Goal: Information Seeking & Learning: Learn about a topic

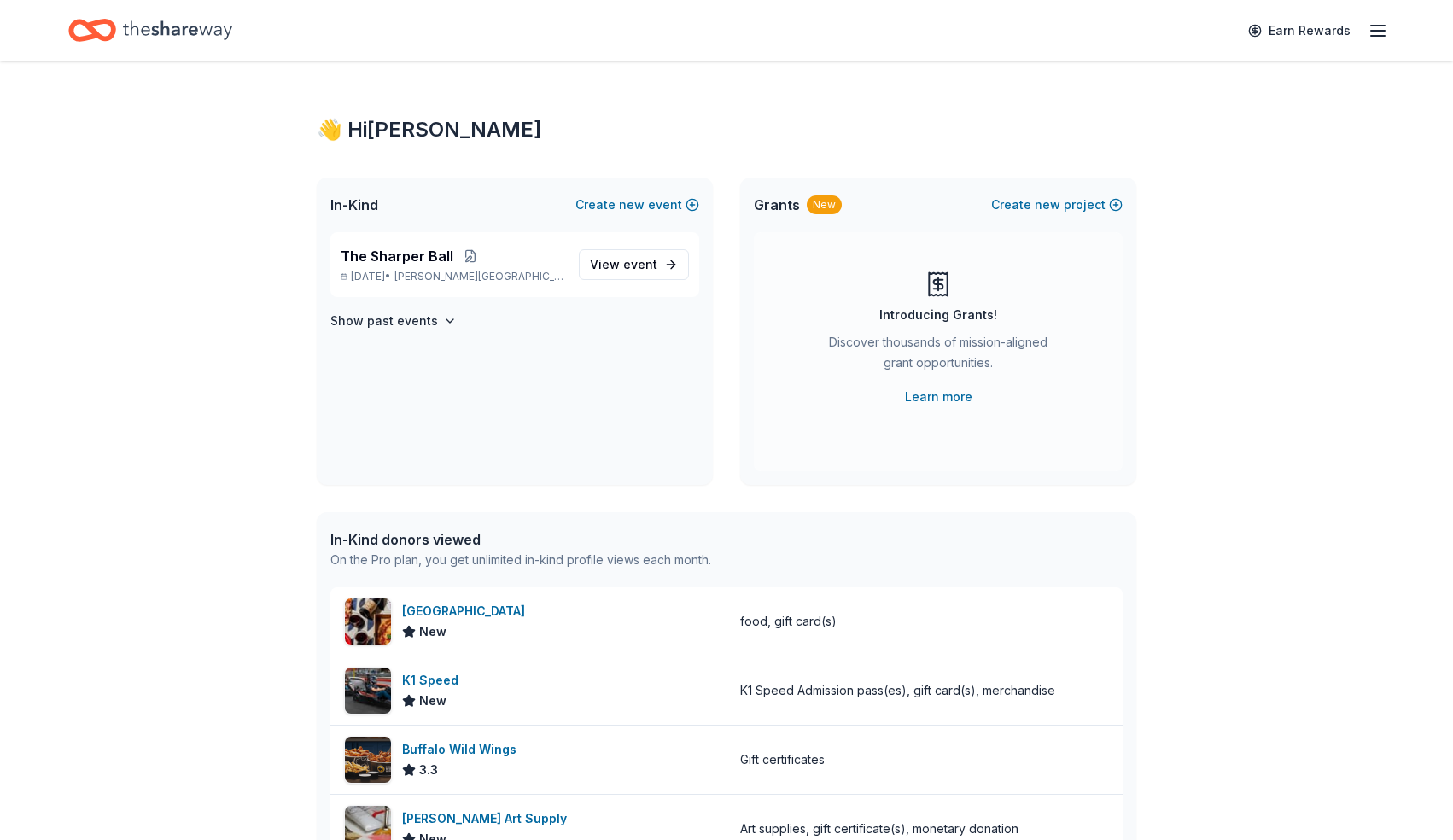
click at [210, 21] on icon "Home" at bounding box center [178, 30] width 109 height 35
click at [438, 261] on span "The Sharper Ball" at bounding box center [397, 256] width 112 height 21
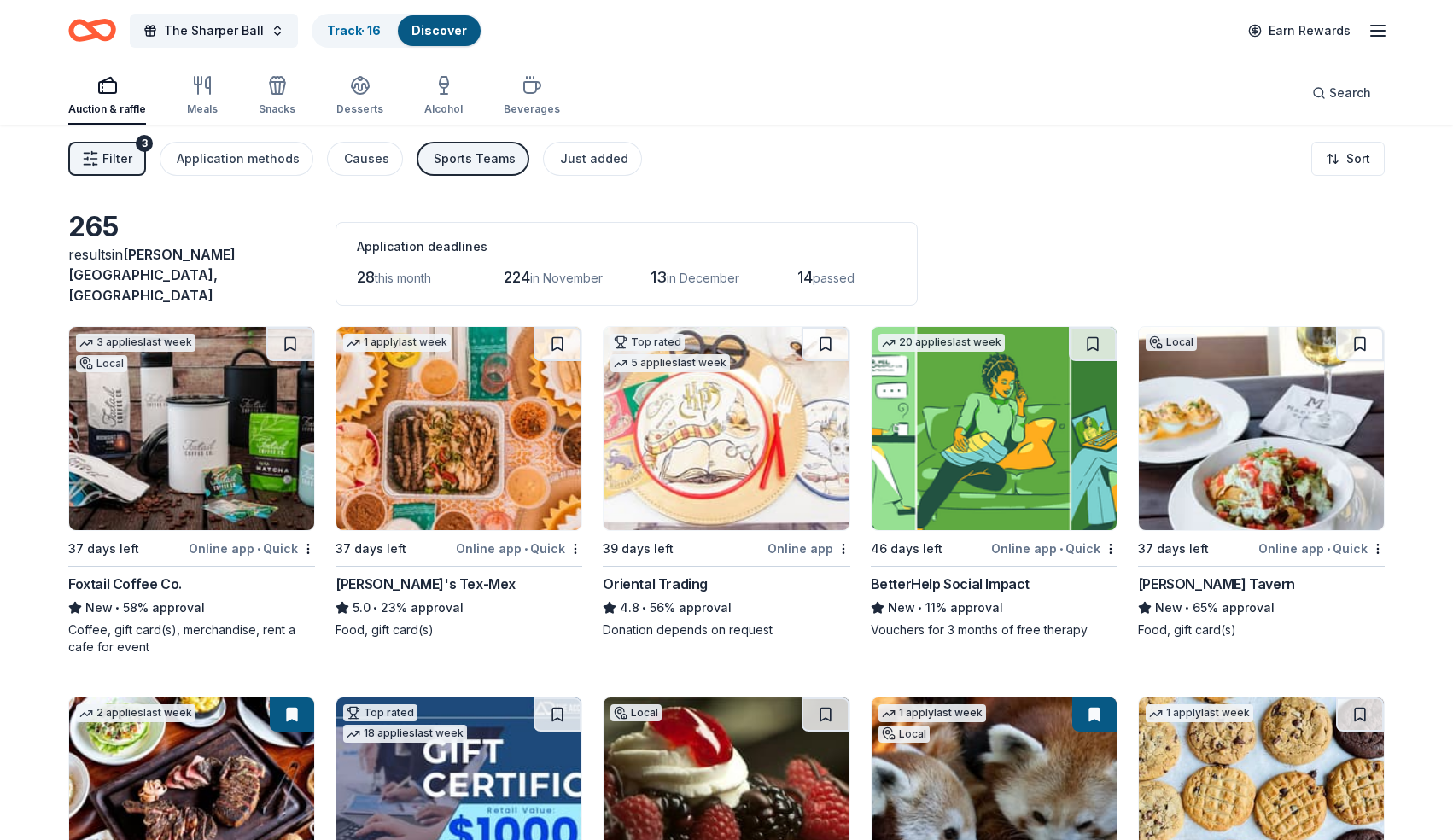
click at [112, 159] on span "Filter" at bounding box center [117, 158] width 30 height 21
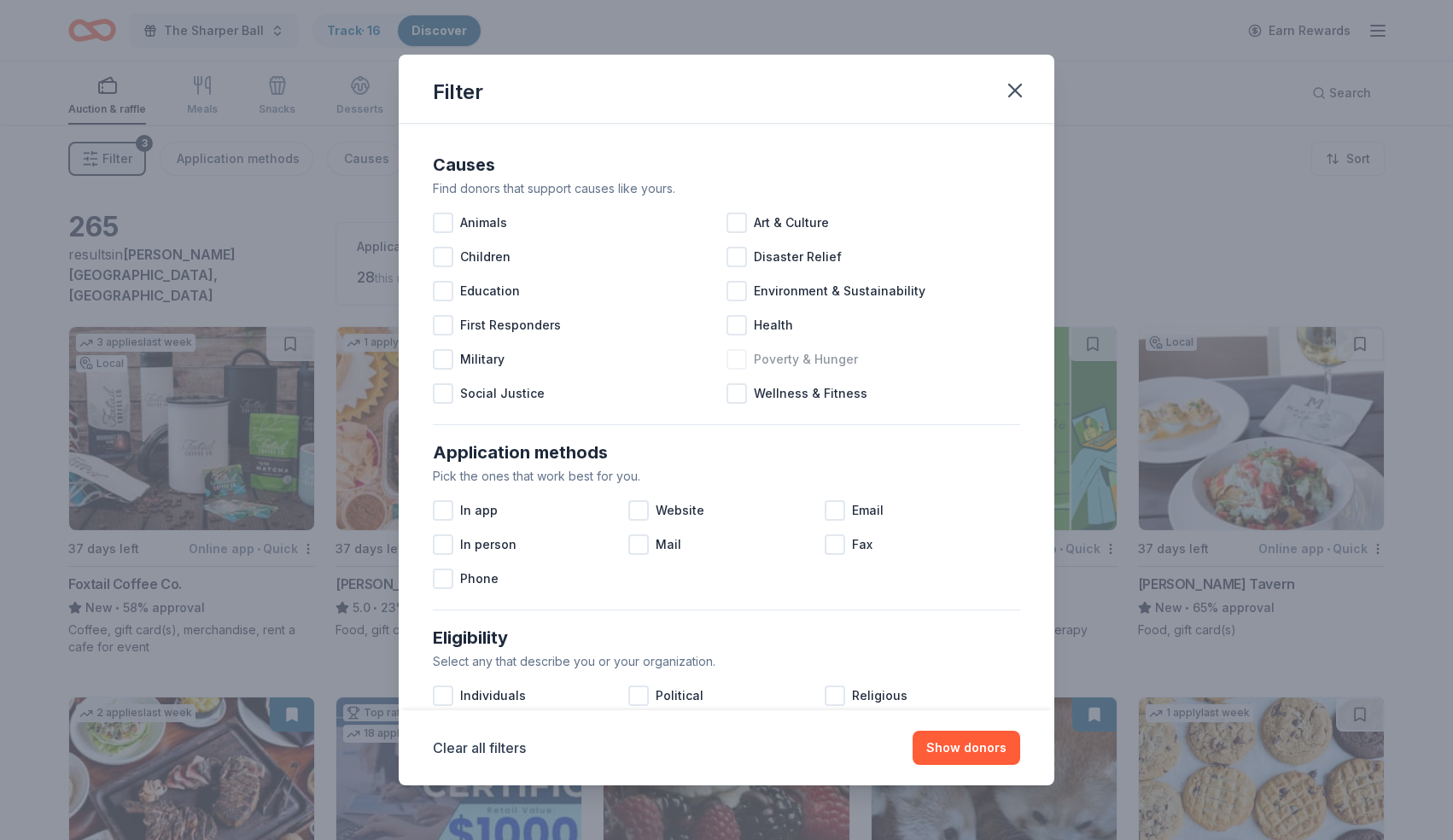
click at [998, 363] on div "Poverty & Hunger" at bounding box center [874, 358] width 294 height 34
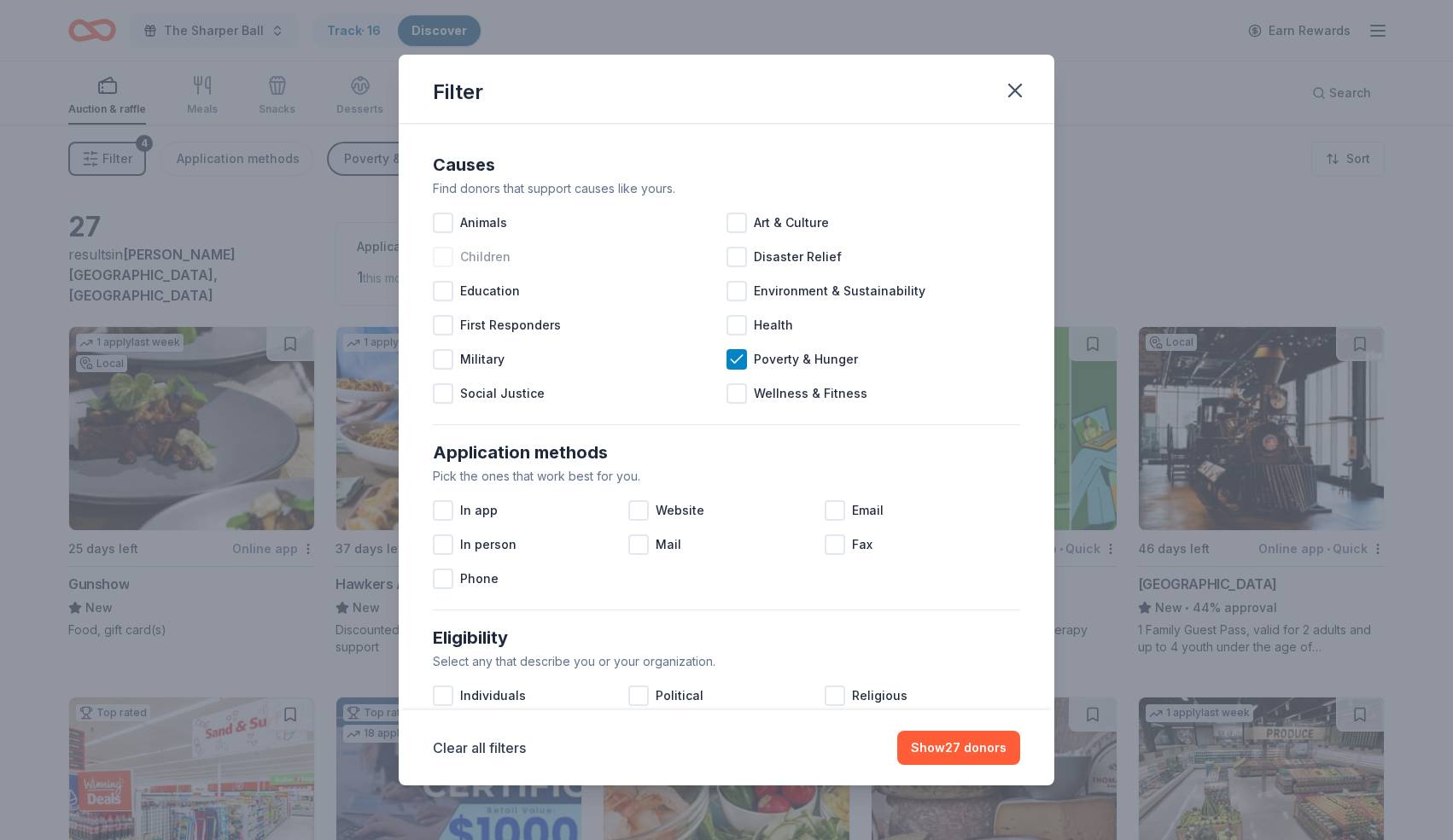
click at [449, 254] on div at bounding box center [443, 257] width 21 height 21
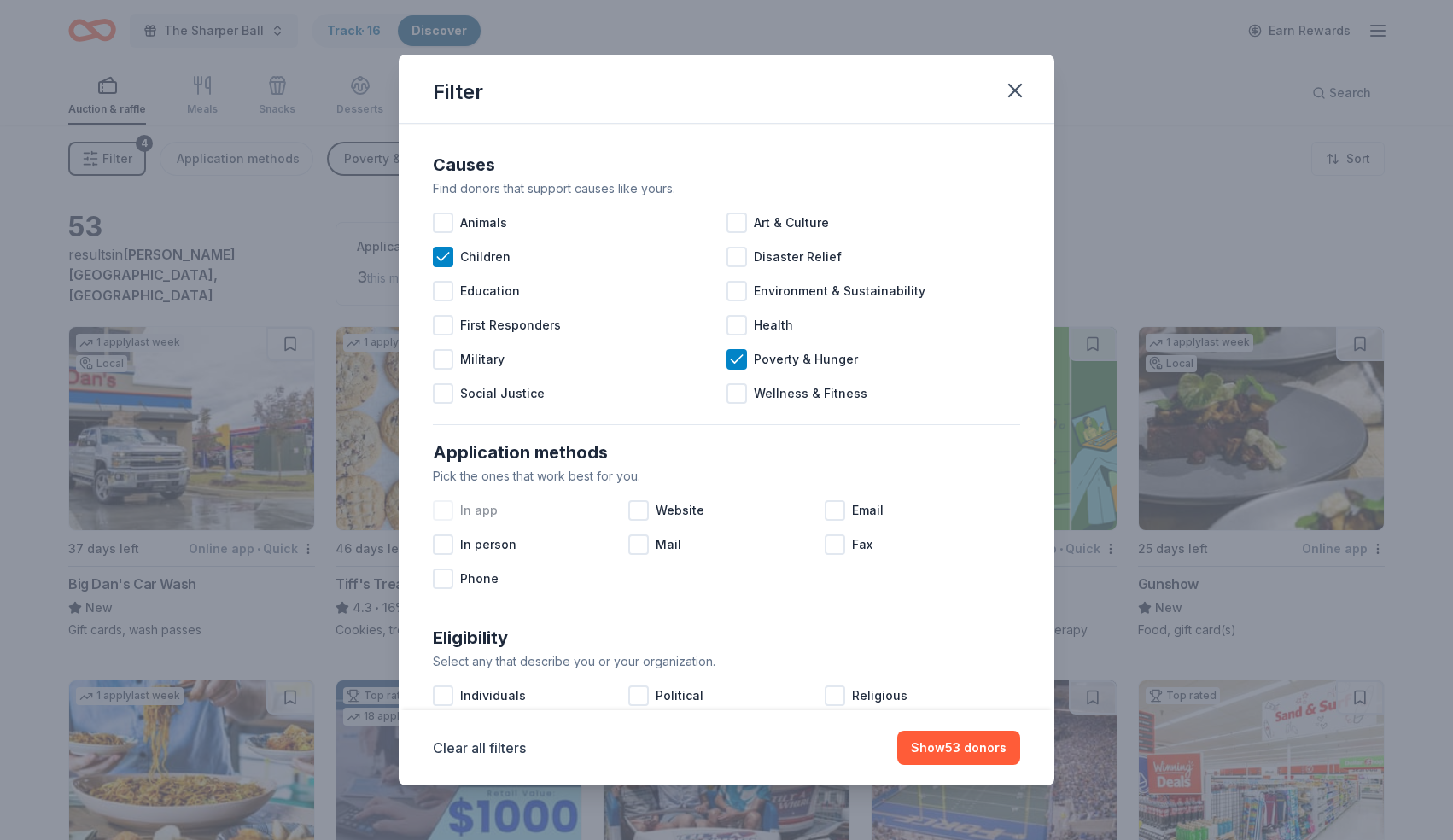
click at [471, 509] on span "In app" at bounding box center [479, 510] width 37 height 21
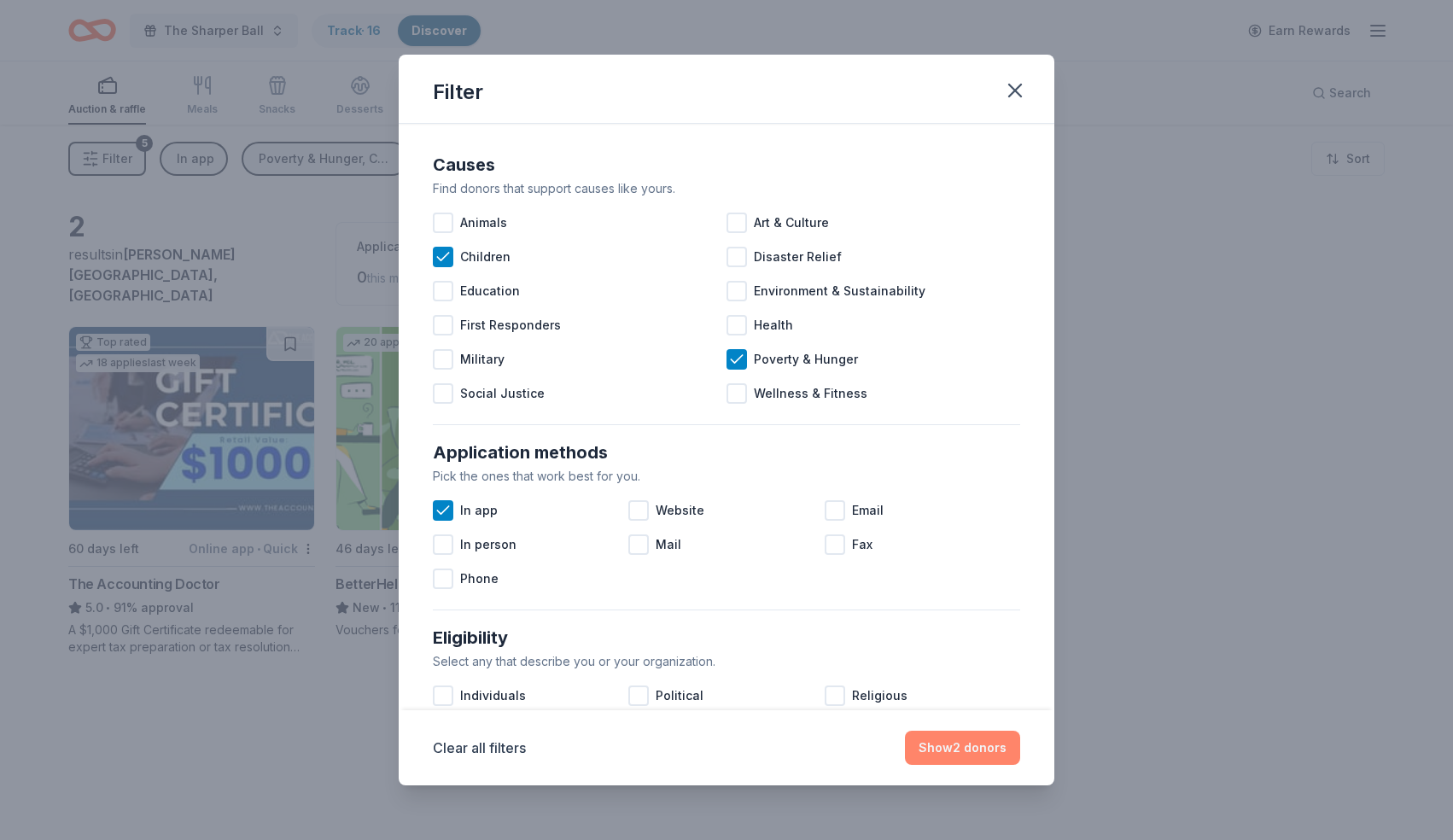
click at [966, 749] on button "Show 2 donors" at bounding box center [962, 747] width 115 height 34
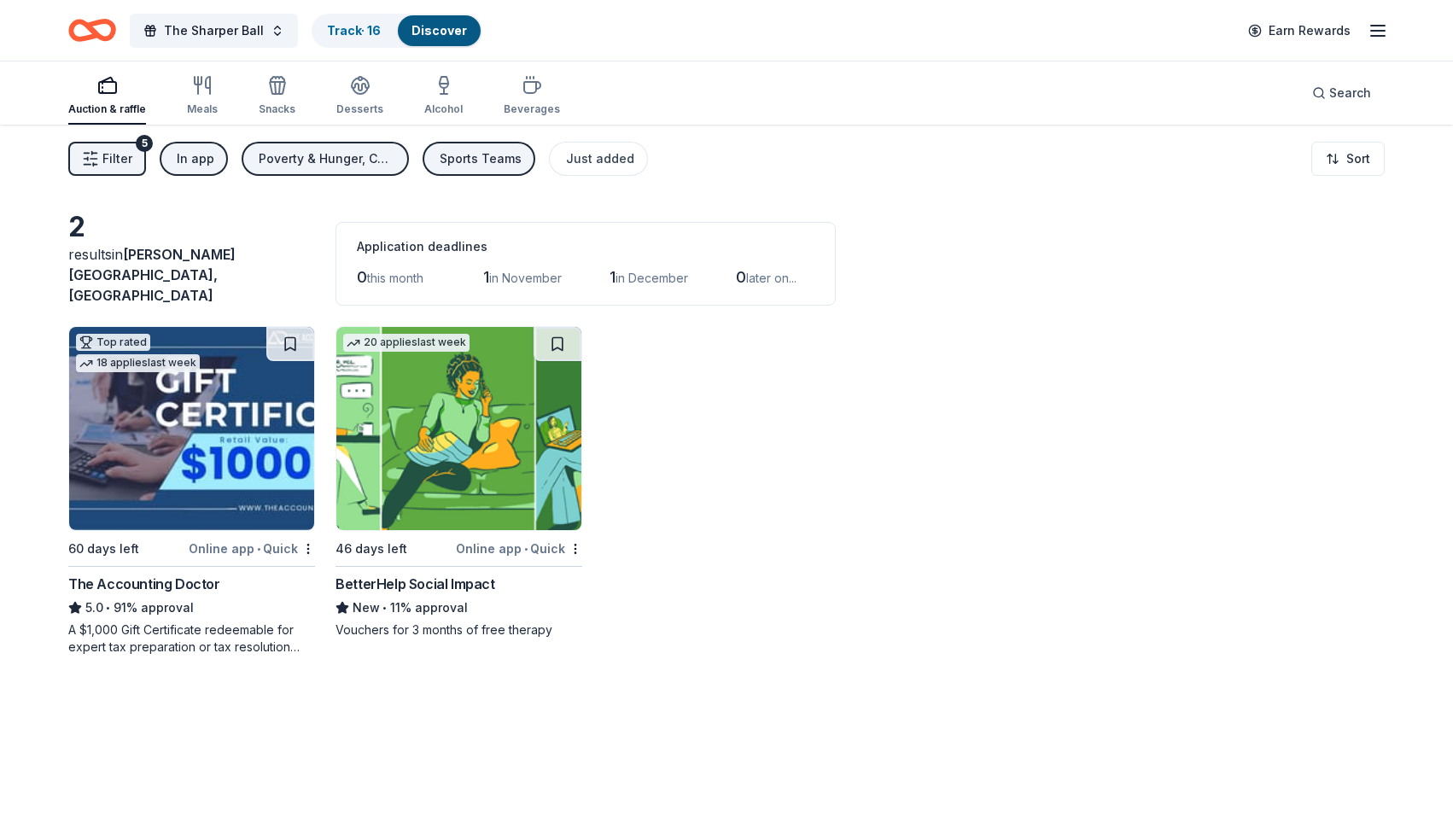
click at [132, 163] on button "Filter 5" at bounding box center [107, 158] width 78 height 34
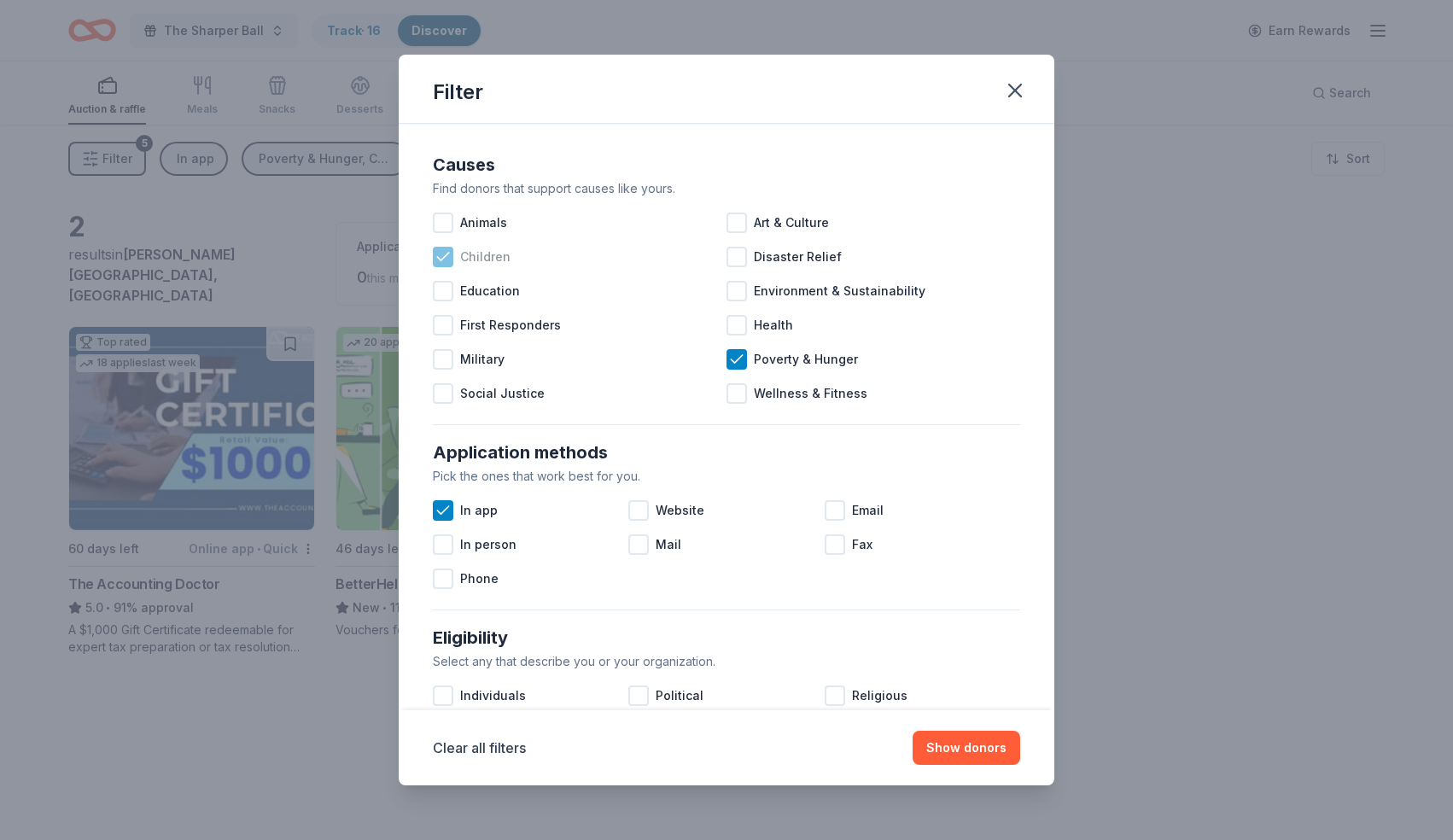
click at [449, 254] on icon at bounding box center [443, 256] width 17 height 17
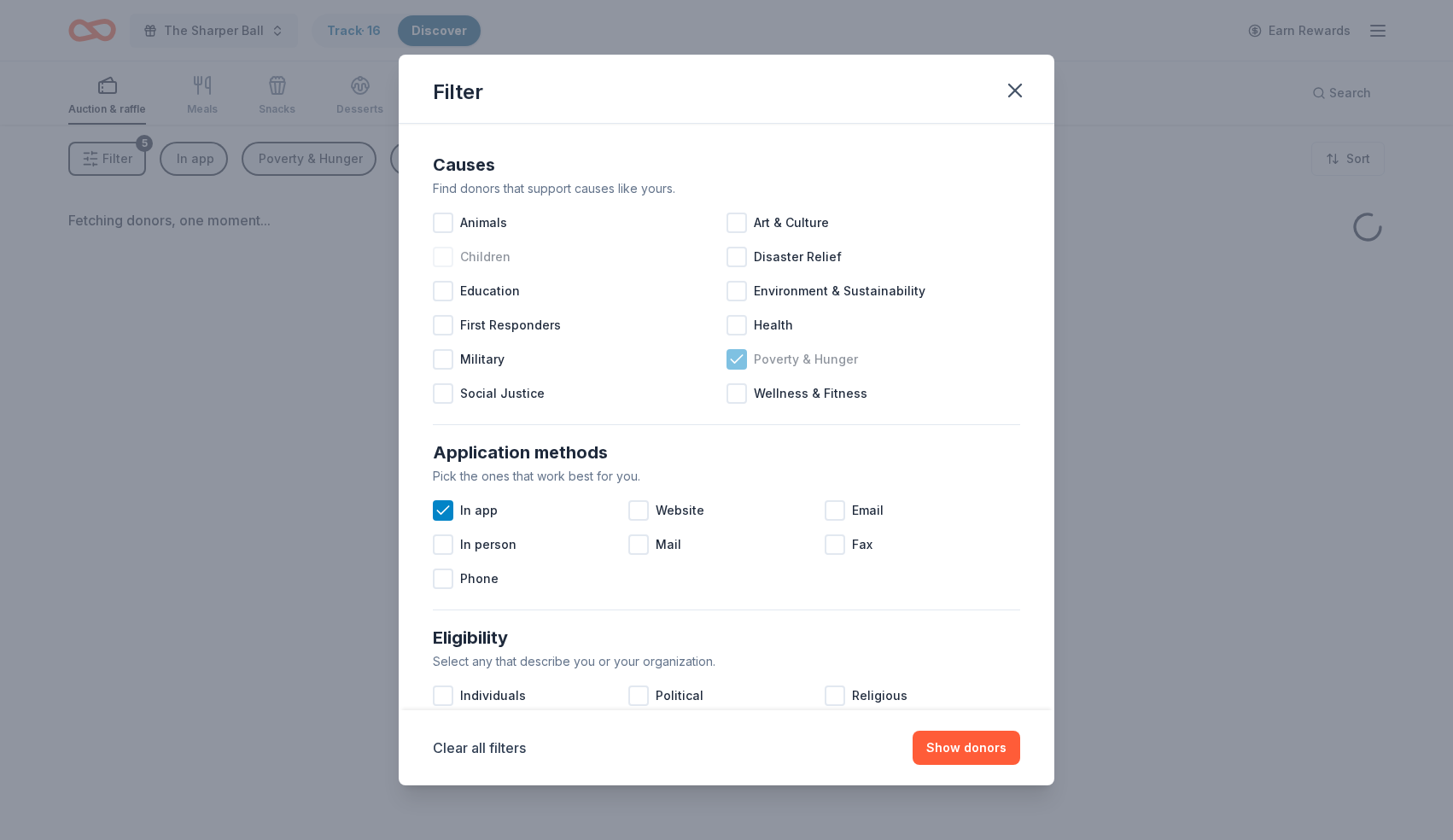
click at [732, 363] on icon at bounding box center [736, 358] width 17 height 17
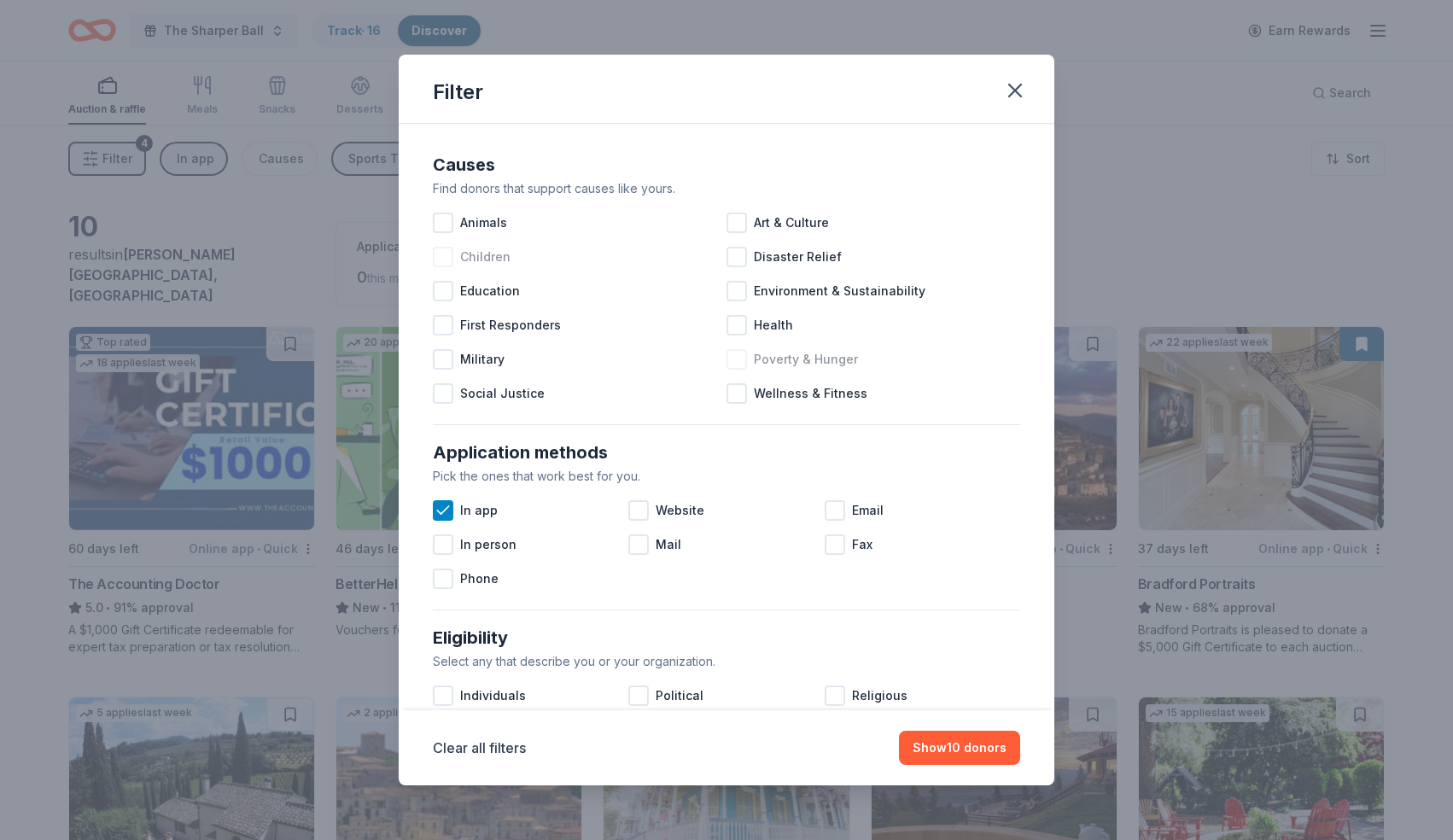
click at [426, 510] on div "Application methods Pick the ones that work best for you. In app Website Email …" at bounding box center [726, 517] width 601 height 171
click at [438, 510] on icon at bounding box center [442, 510] width 11 height 8
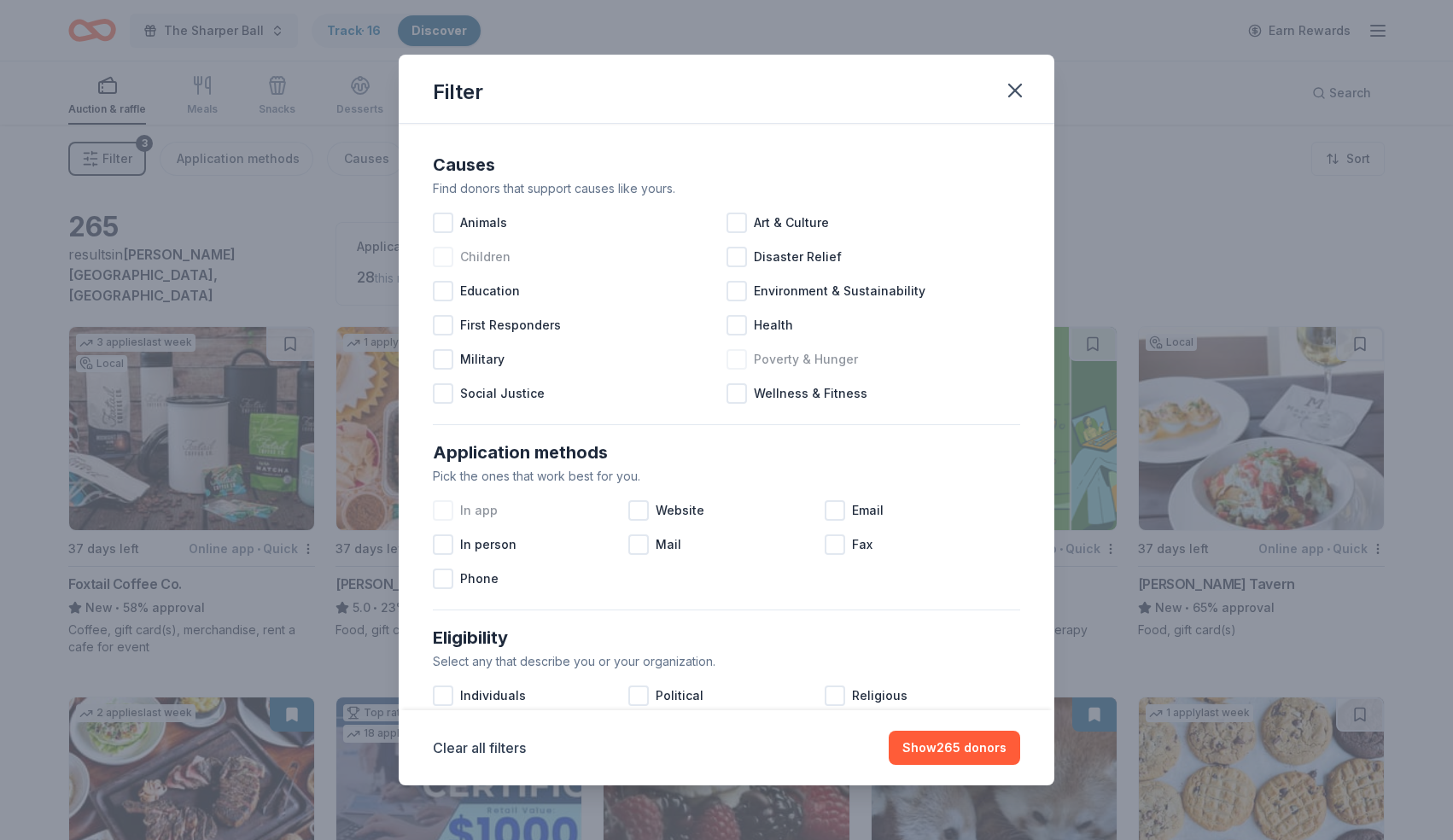
click at [438, 510] on div at bounding box center [443, 510] width 21 height 21
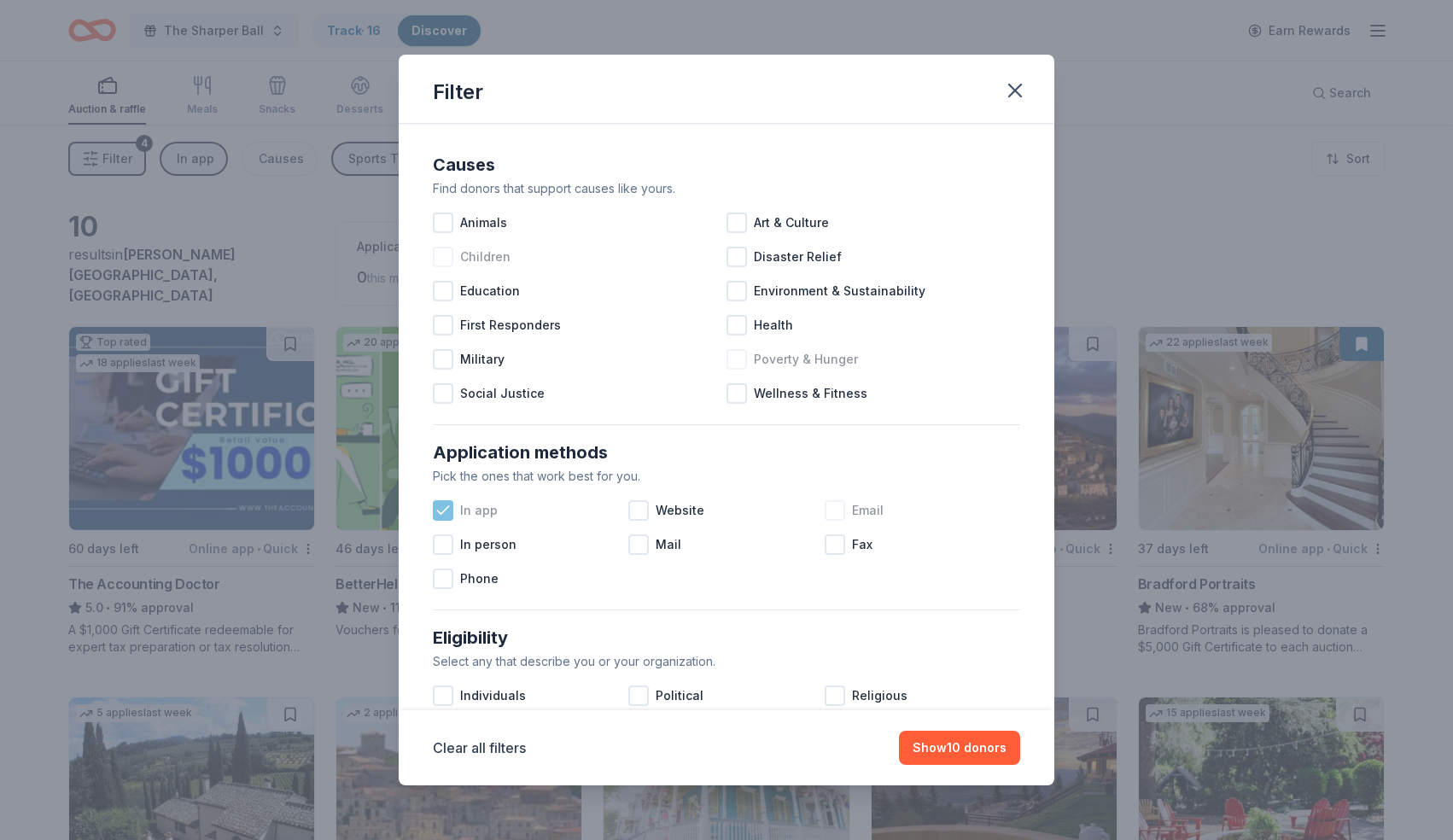
click at [1000, 508] on div "Email" at bounding box center [922, 510] width 195 height 34
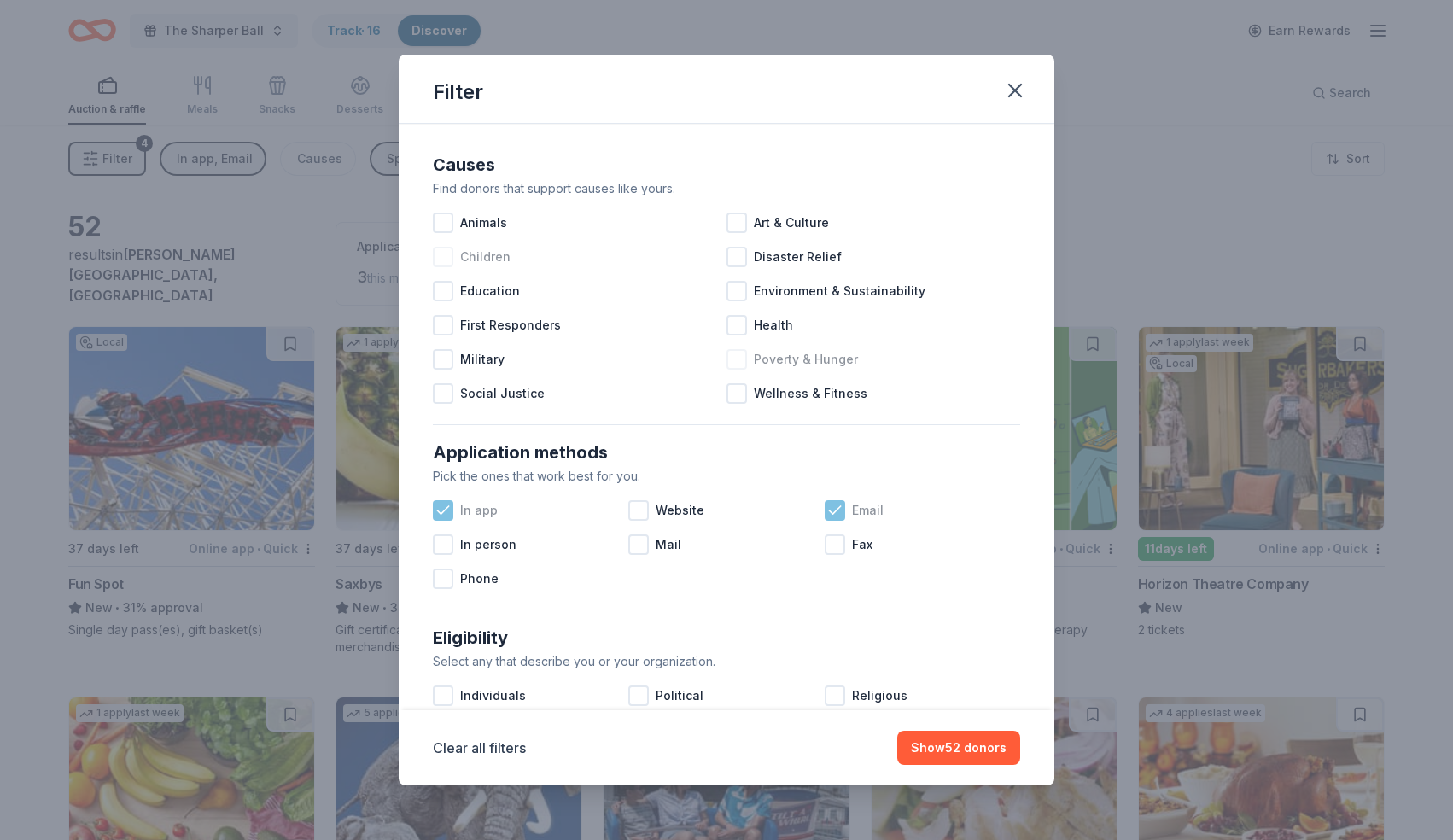
click at [1000, 508] on div "Email" at bounding box center [922, 510] width 195 height 34
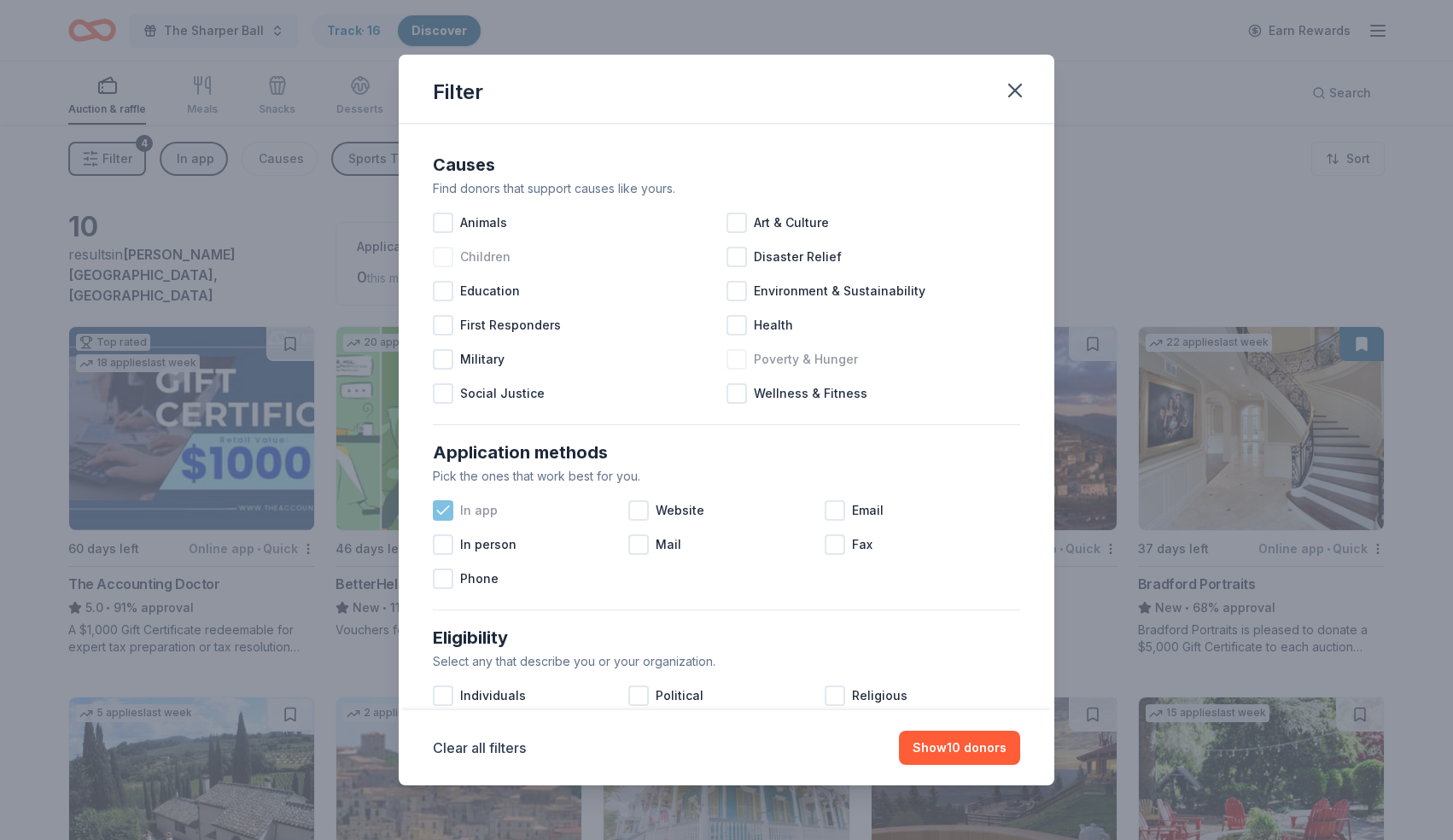
drag, startPoint x: 1000, startPoint y: 508, endPoint x: 835, endPoint y: 795, distance: 331.0
click at [835, 798] on div "Filter Causes Find donors that support causes like yours. Animals Art & Culture…" at bounding box center [726, 420] width 1453 height 840
drag, startPoint x: 805, startPoint y: 673, endPoint x: 803, endPoint y: 757, distance: 84.0
click at [803, 757] on div "Filter Causes Find donors that support causes like yours. Animals Art & Culture…" at bounding box center [726, 420] width 656 height 732
click at [954, 757] on button "Show 10 donors" at bounding box center [960, 747] width 121 height 34
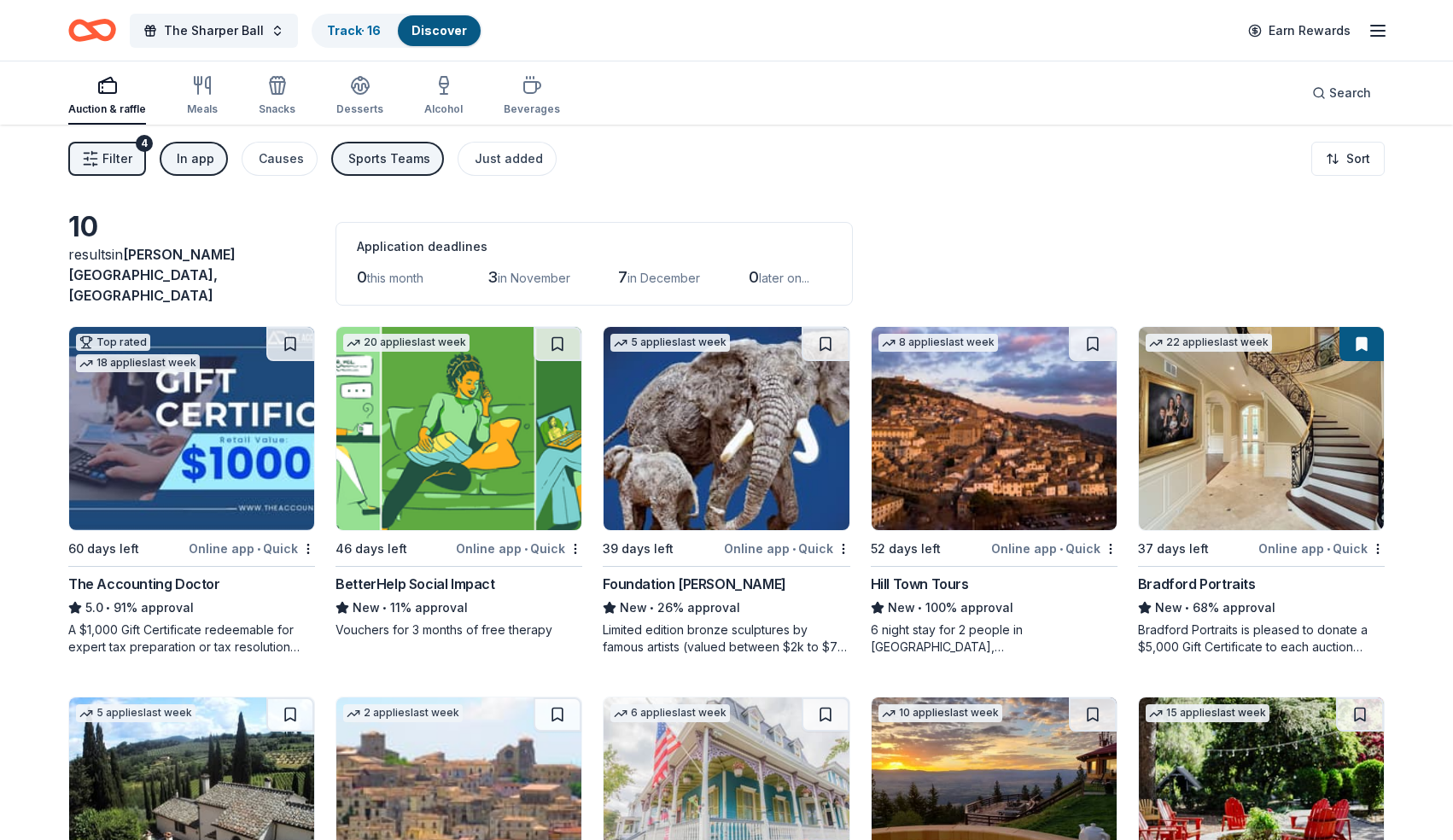
click at [922, 248] on div "10 results in Sandy Springs, GA Application deadlines 0 this month 3 in Novembe…" at bounding box center [726, 258] width 1316 height 96
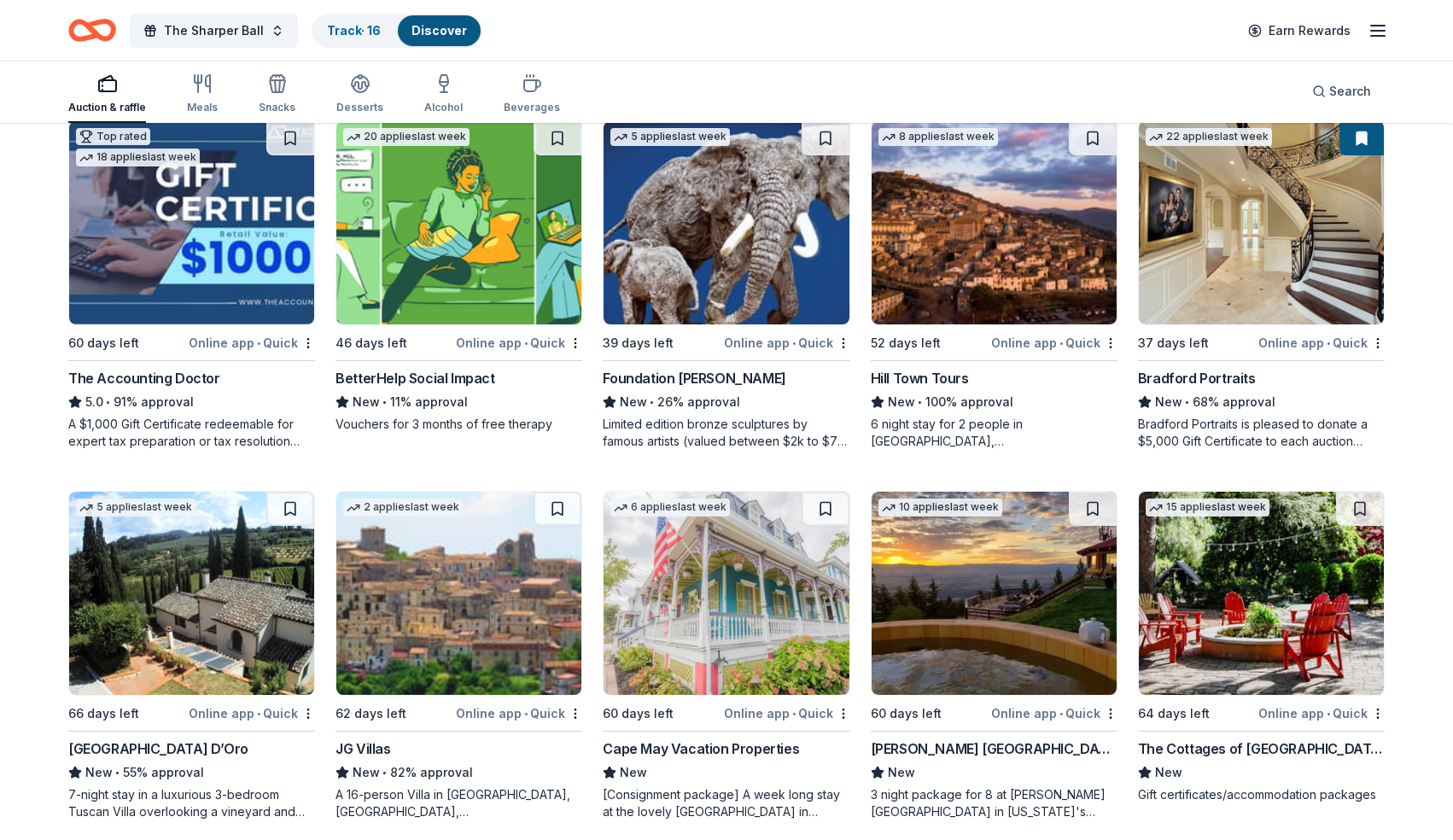
scroll to position [208, 0]
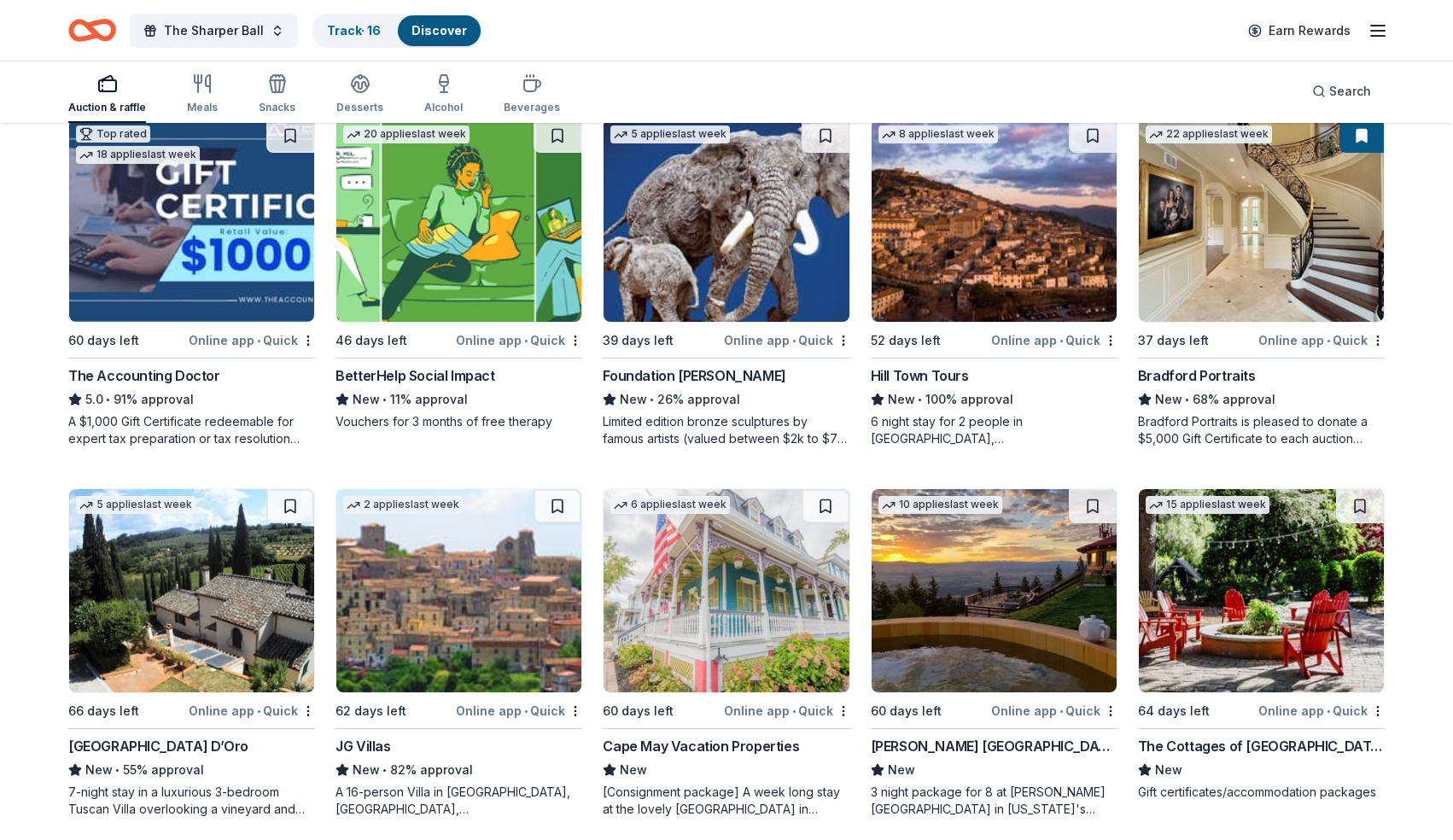
click at [202, 585] on img at bounding box center [192, 591] width 245 height 203
click at [1256, 623] on img at bounding box center [1261, 591] width 245 height 203
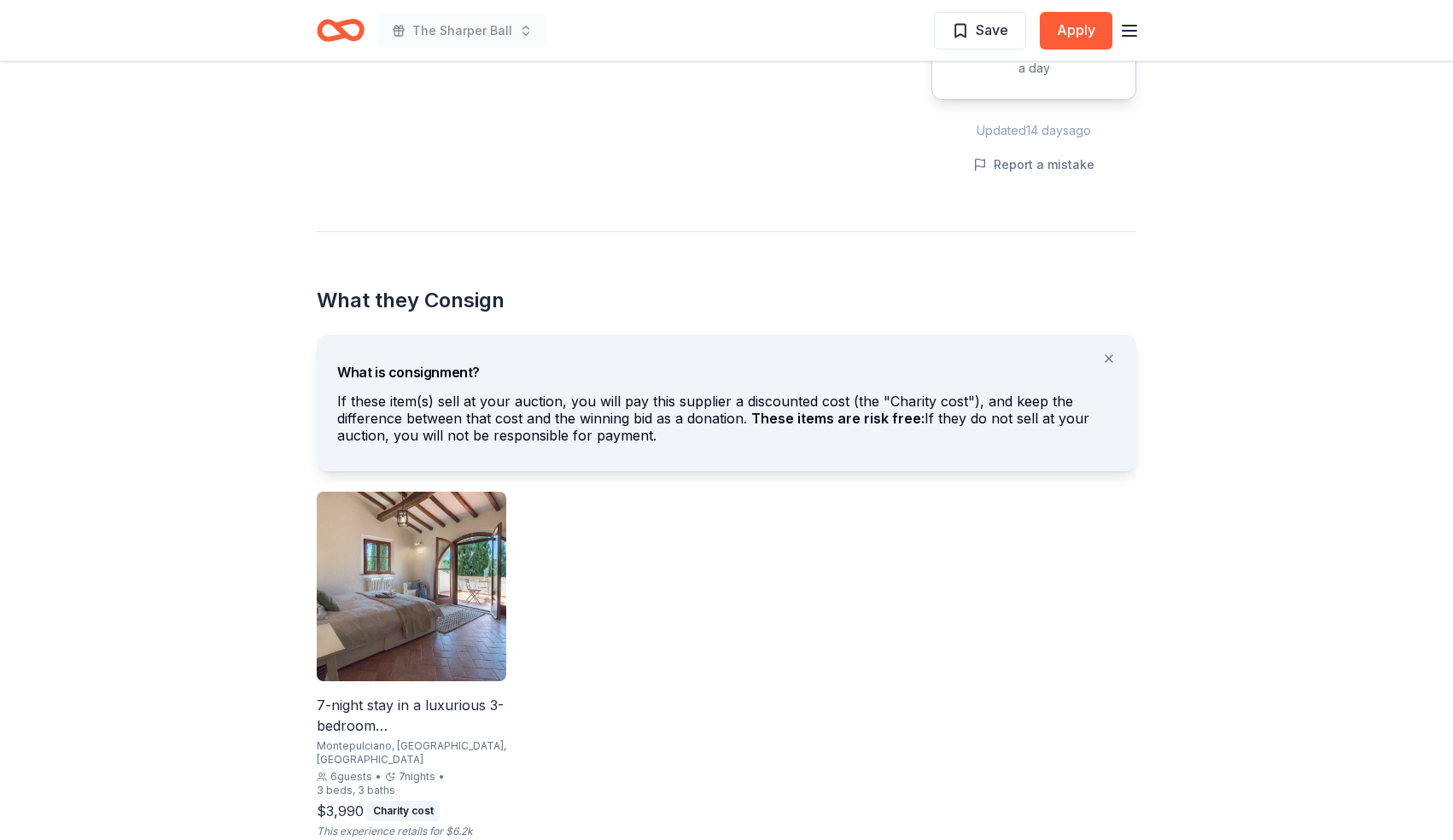
scroll to position [717, 0]
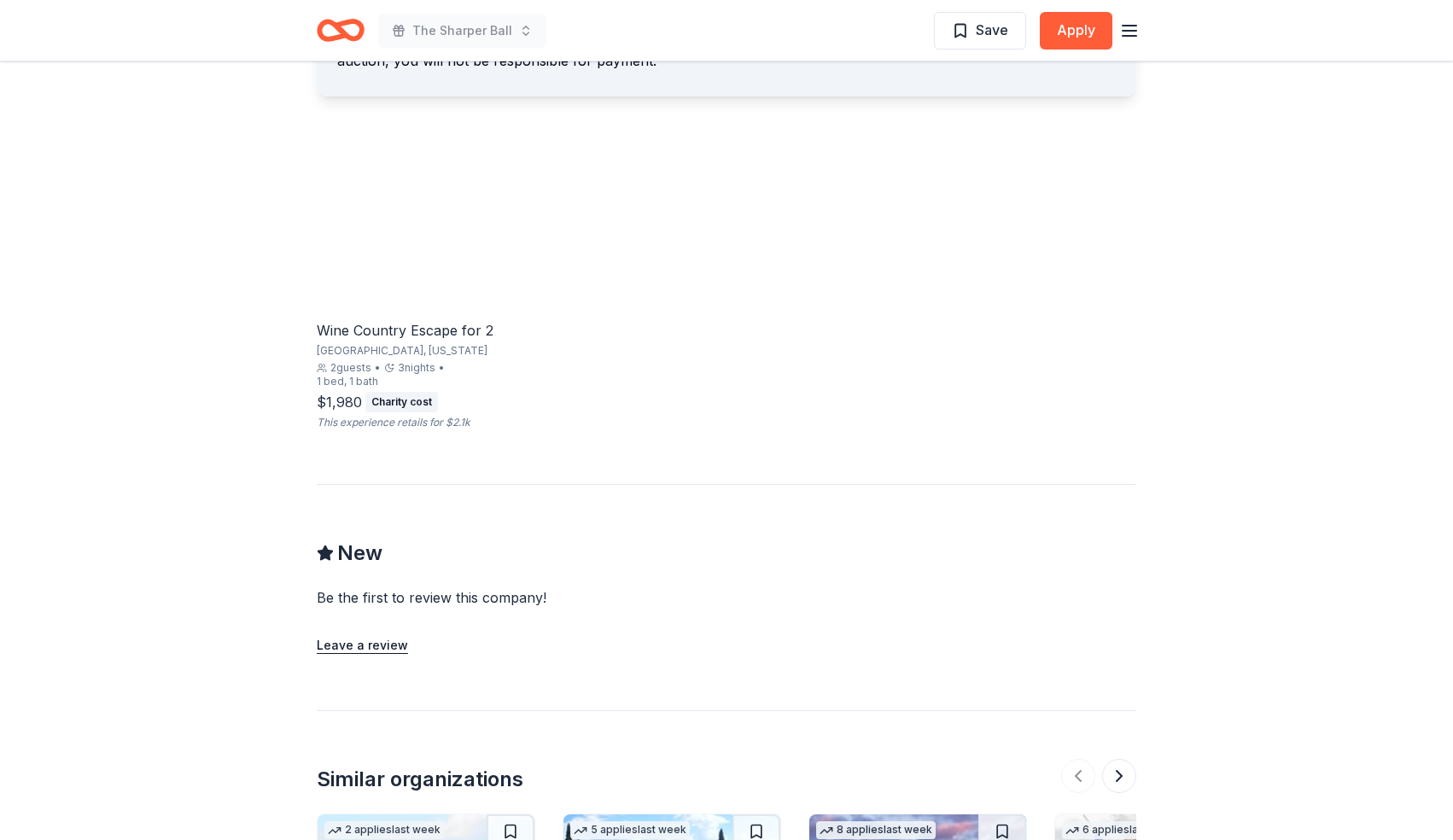
scroll to position [1093, 0]
